Goal: Find specific page/section: Find specific page/section

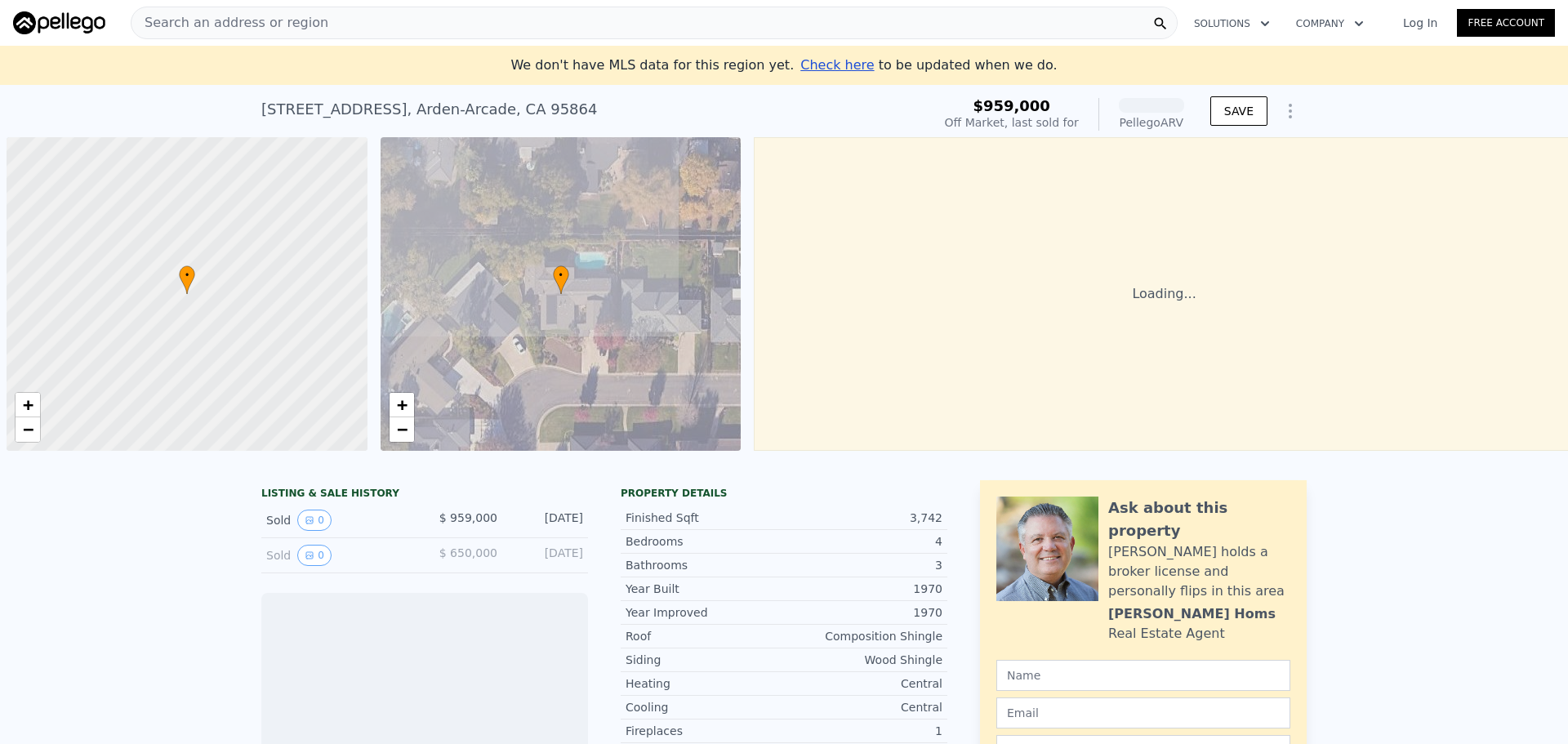
scroll to position [0, 7]
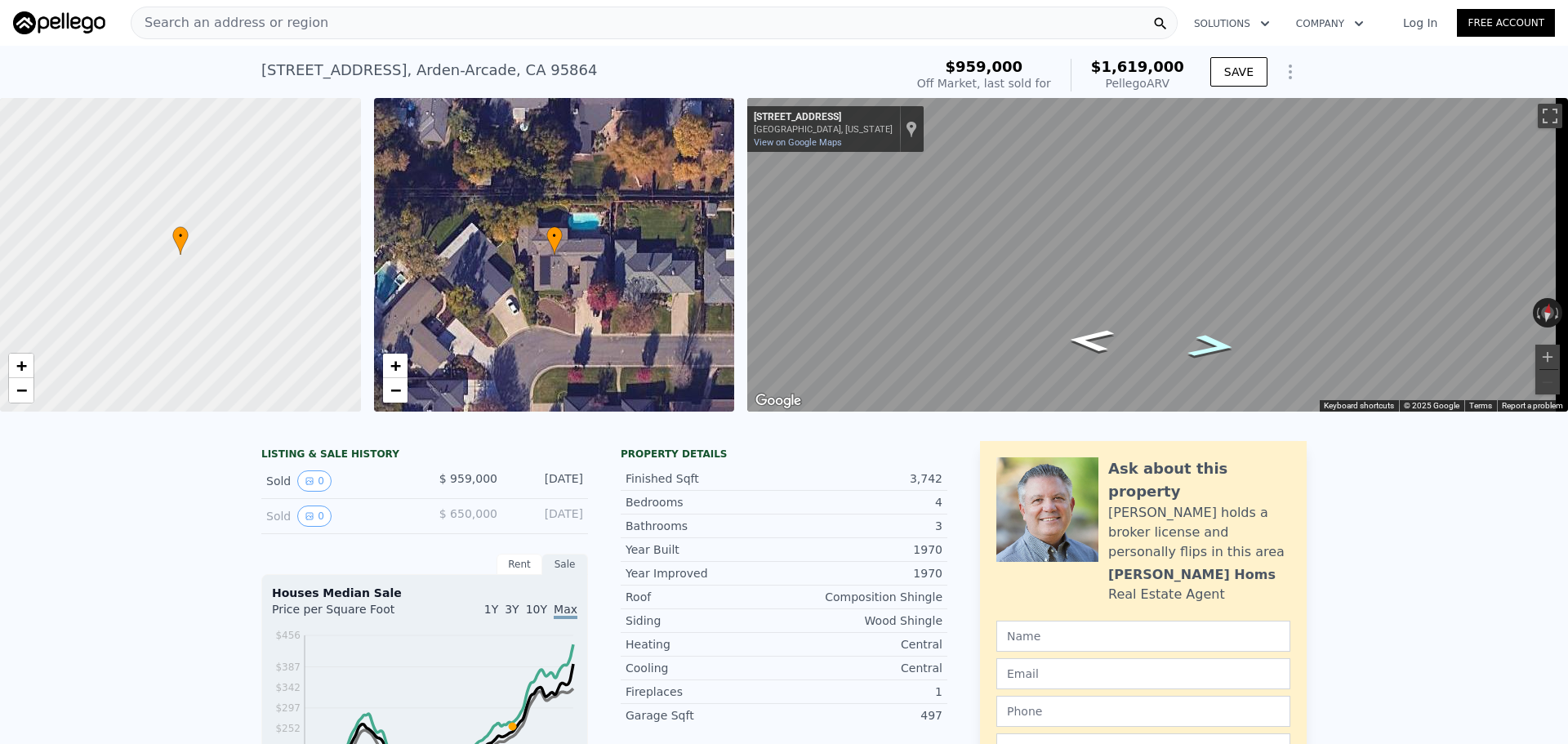
click at [1216, 345] on icon "Go East, Entrada Rd" at bounding box center [1212, 345] width 89 height 34
click at [1082, 336] on icon "Go West, Entrada Rd" at bounding box center [1092, 339] width 89 height 34
click at [341, 29] on div "Search an address or region" at bounding box center [654, 23] width 1047 height 33
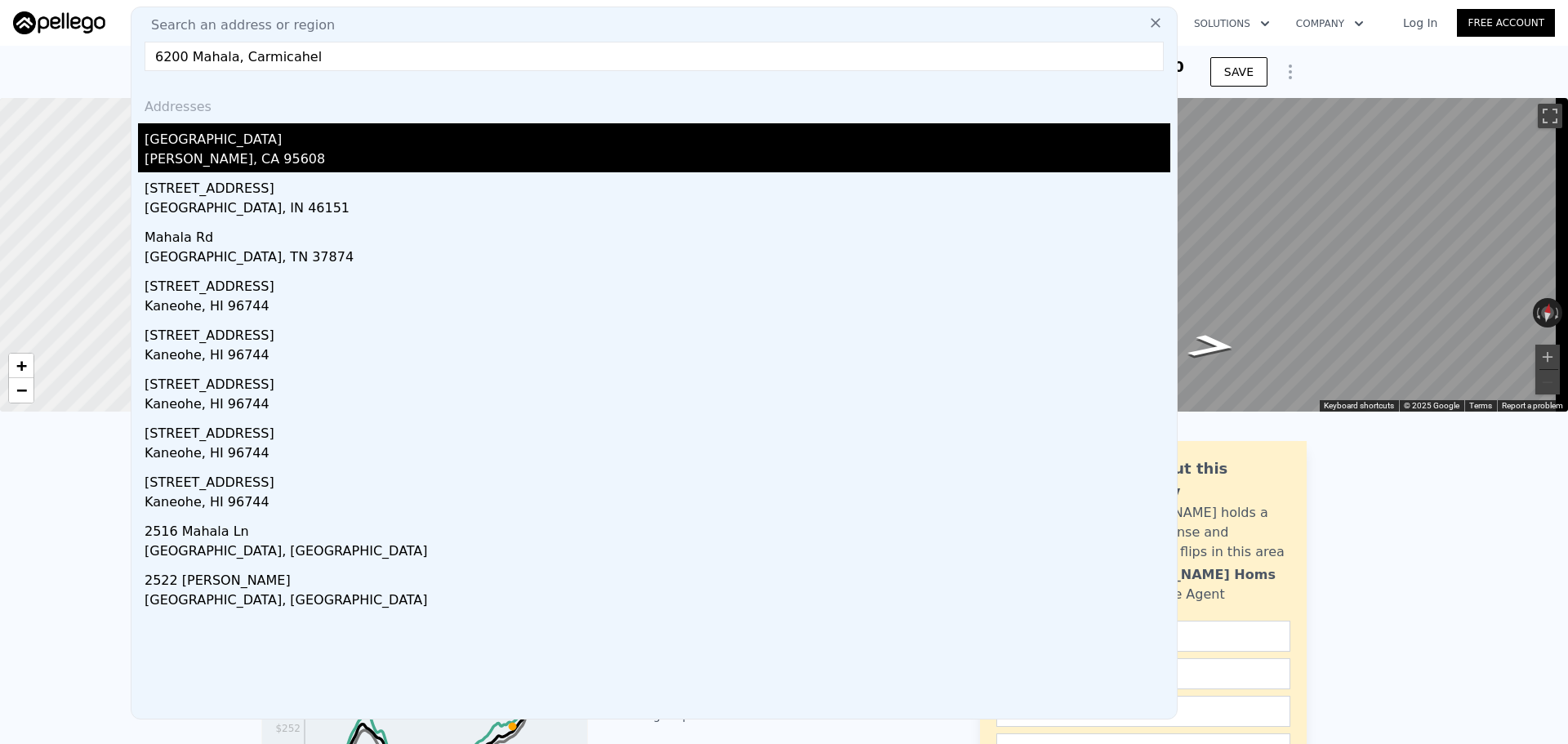
type input "6200 Mahala, Carmicahel"
click at [261, 146] on div "[GEOGRAPHIC_DATA]" at bounding box center [657, 135] width 1026 height 26
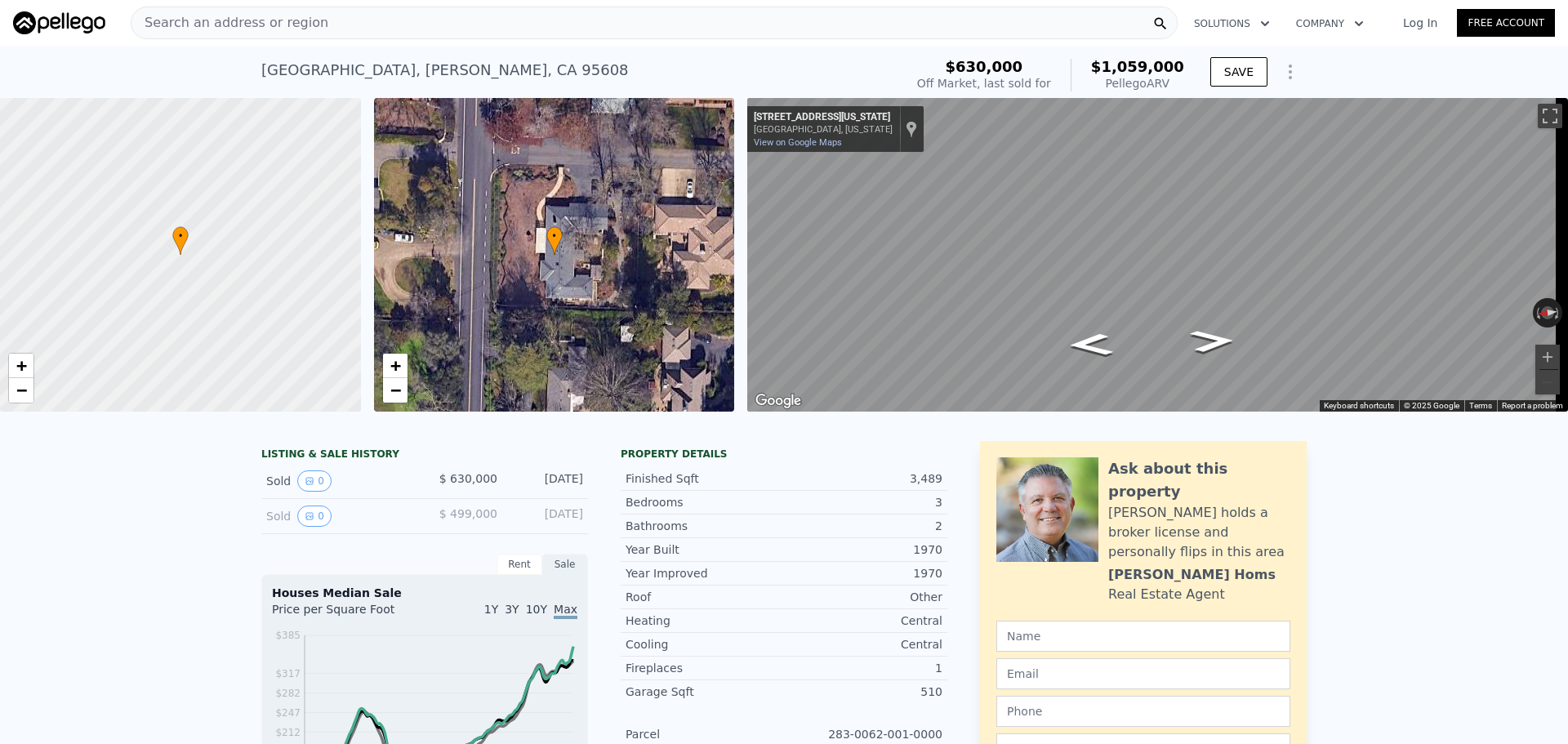
click at [518, 255] on div "• + −" at bounding box center [554, 254] width 361 height 313
click at [453, 248] on div "• + −" at bounding box center [554, 254] width 361 height 313
click at [512, 245] on div "• + −" at bounding box center [554, 254] width 361 height 313
